Goal: Task Accomplishment & Management: Manage account settings

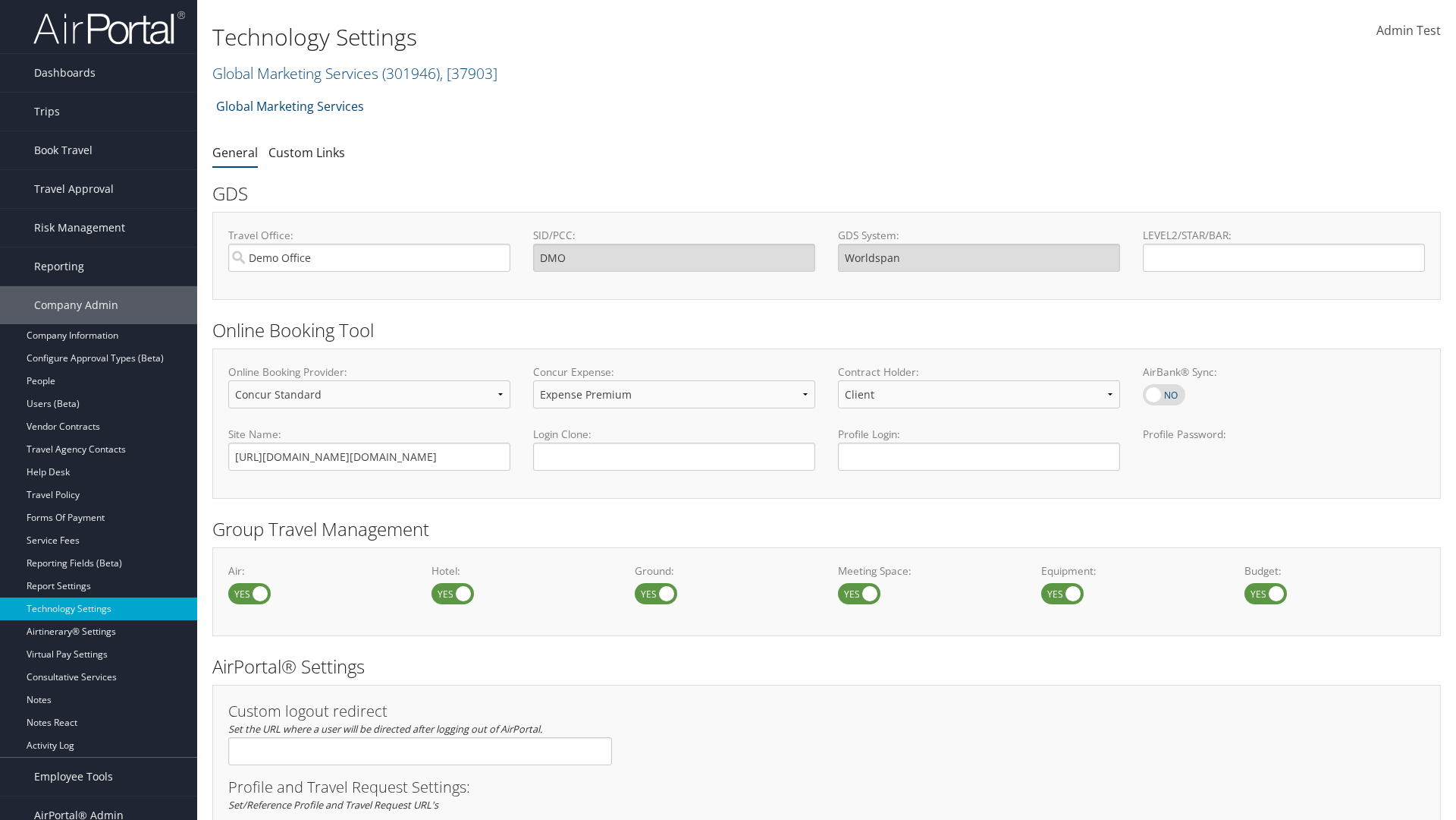
click at [453, 592] on label at bounding box center [453, 593] width 43 height 21
click at [449, 592] on input "checkbox" at bounding box center [444, 595] width 10 height 10
checkbox input "false"
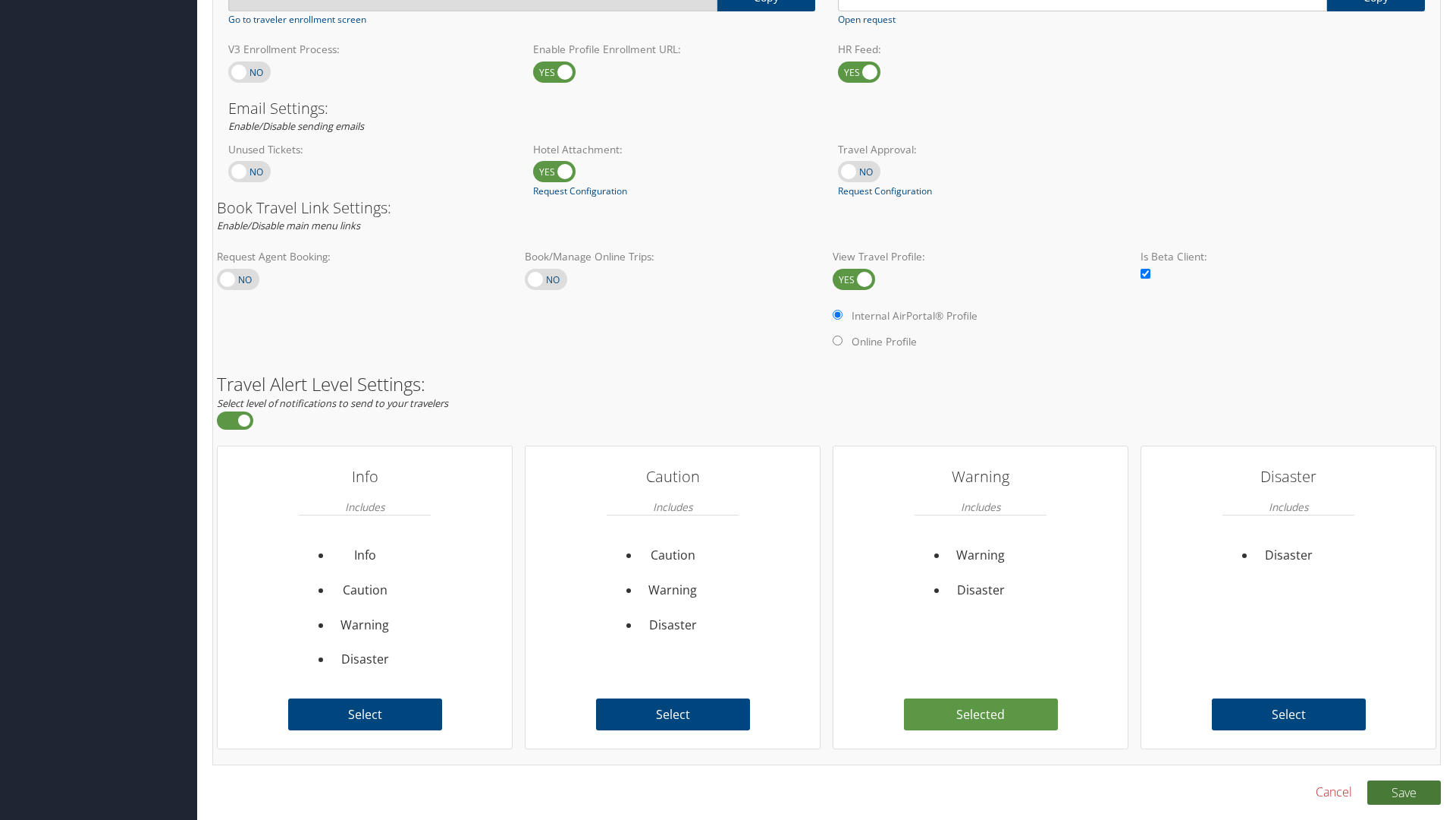
click at [1404, 791] on button "Save" at bounding box center [1405, 792] width 74 height 24
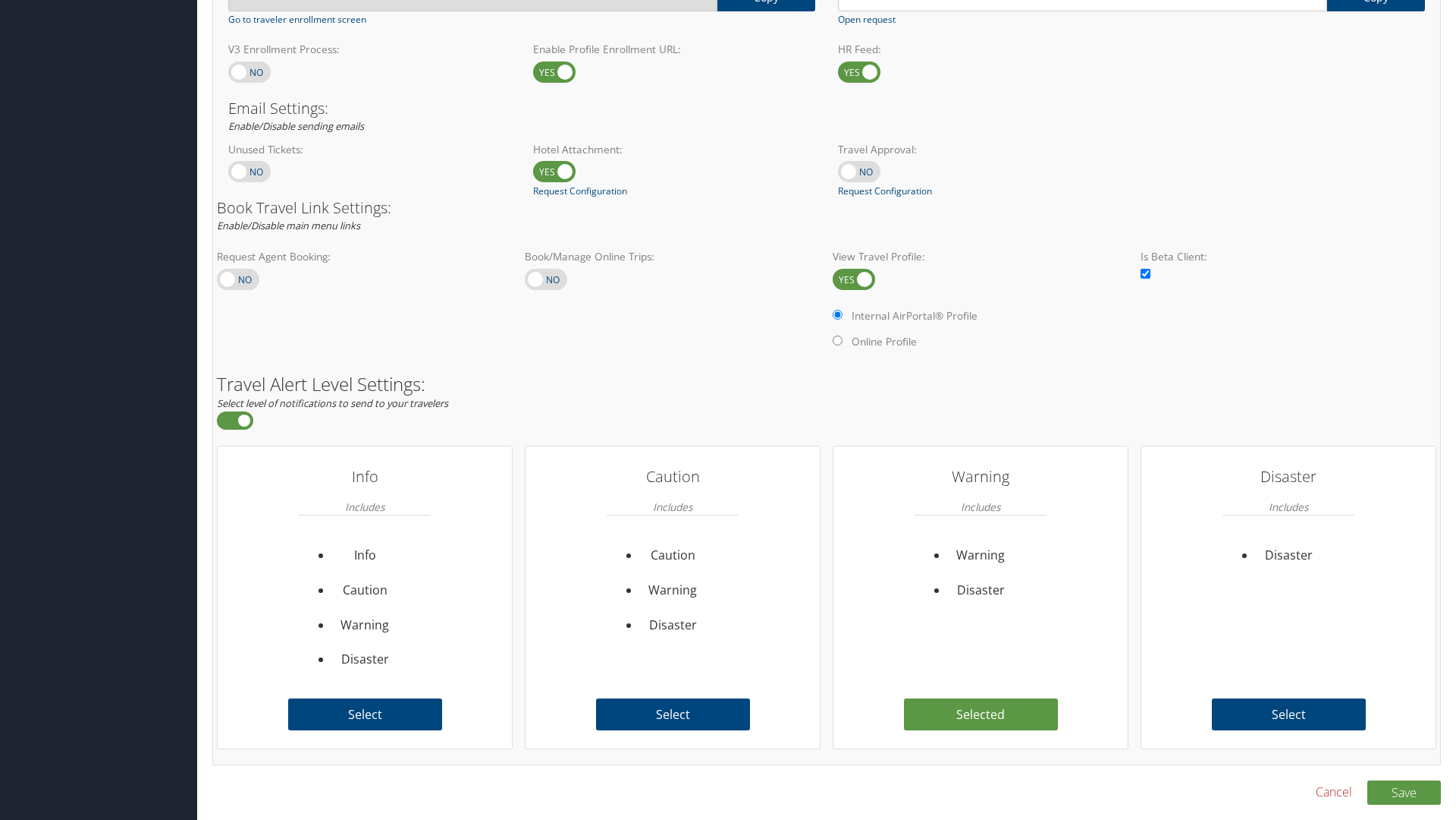
checkbox input "true"
